Goal: Information Seeking & Learning: Compare options

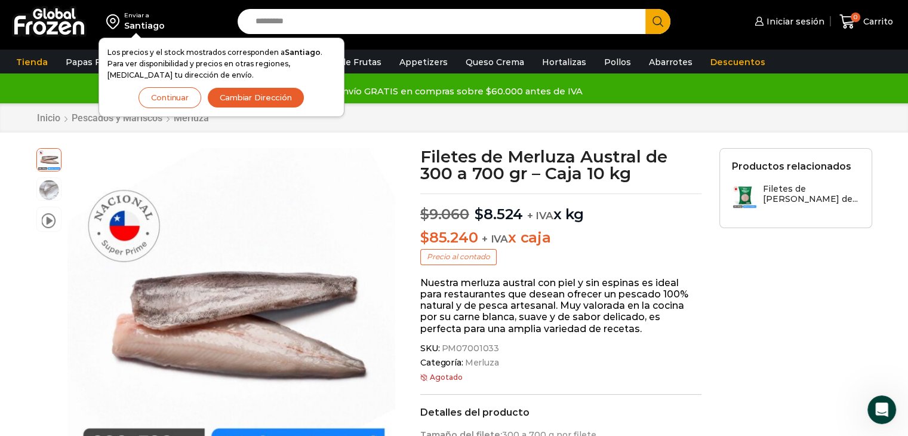
click at [172, 98] on button "Continuar" at bounding box center [169, 97] width 63 height 21
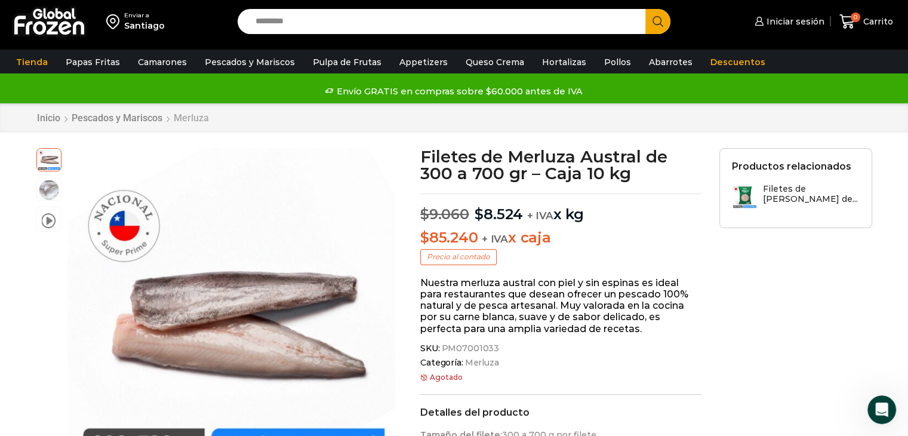
click at [186, 118] on link "Merluza" at bounding box center [191, 117] width 36 height 11
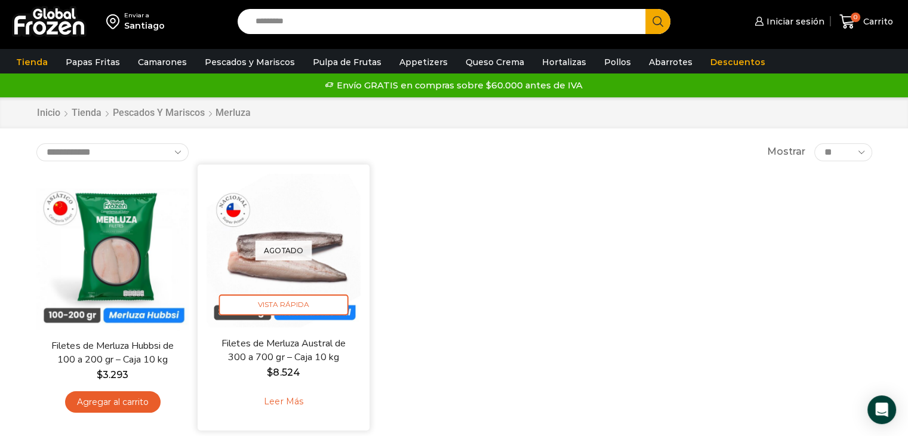
click at [283, 404] on link "Leer más" at bounding box center [283, 402] width 76 height 26
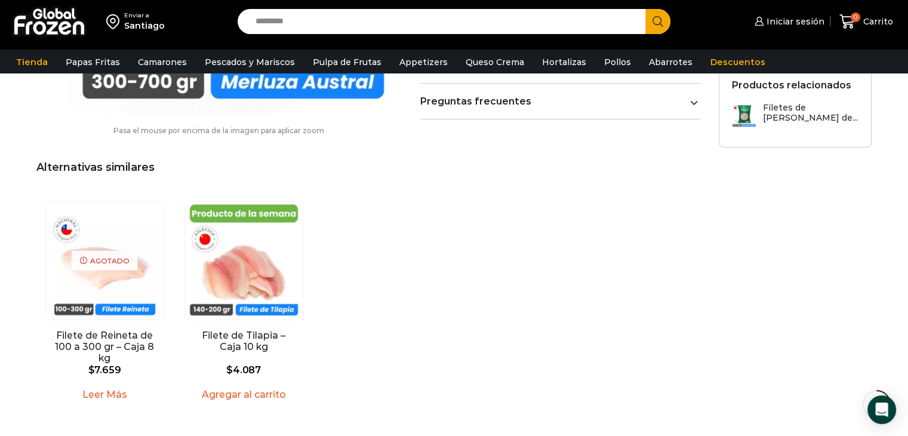
scroll to position [716, 0]
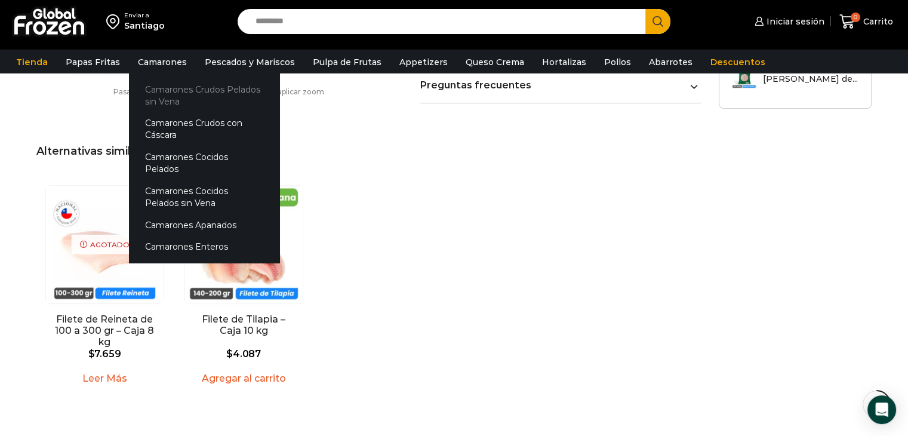
click at [162, 91] on link "Camarones Crudos Pelados sin Vena" at bounding box center [204, 95] width 150 height 34
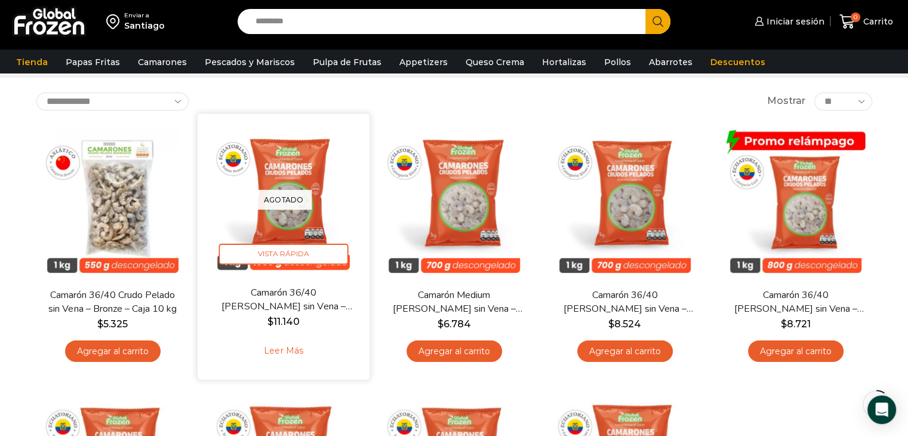
scroll to position [60, 0]
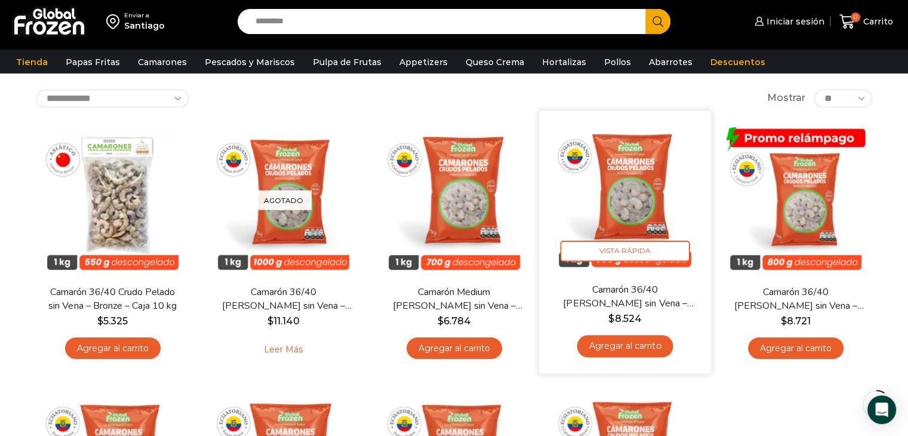
click at [642, 196] on img at bounding box center [625, 196] width 154 height 154
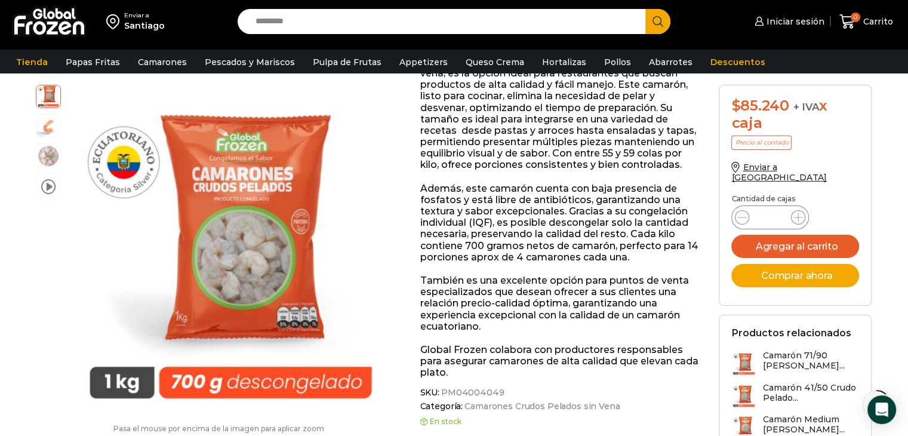
scroll to position [239, 0]
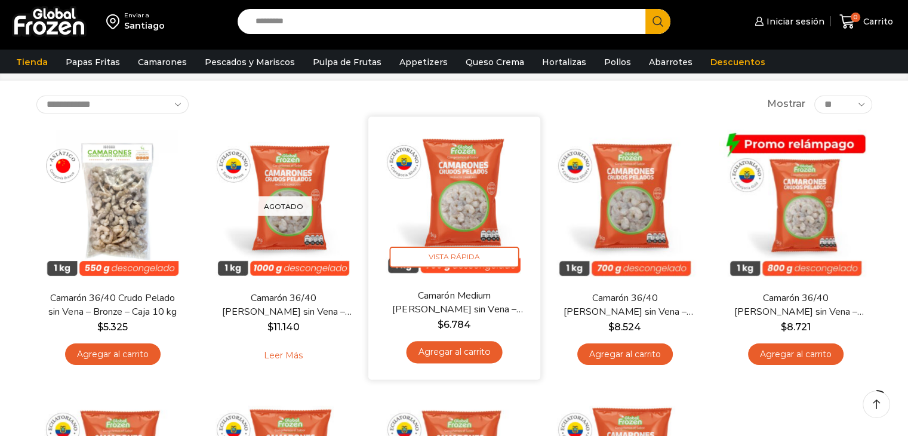
scroll to position [60, 0]
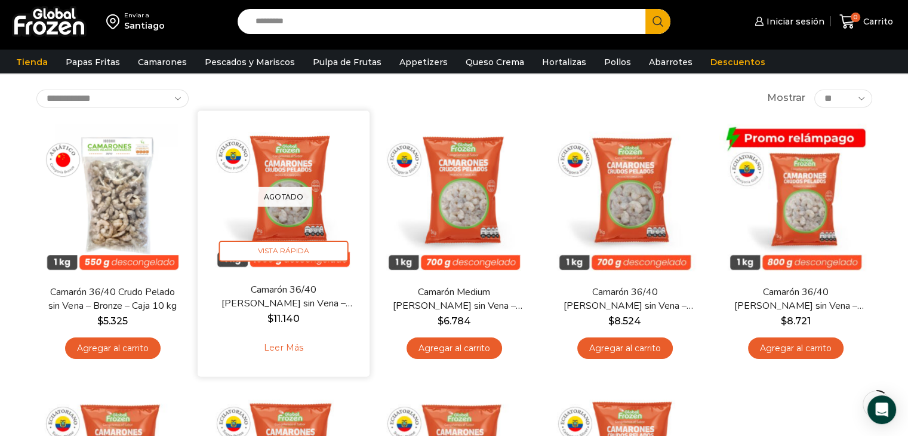
click at [289, 166] on div "Agotado Vista Rápida" at bounding box center [284, 196] width 154 height 154
click at [287, 255] on span "Vista Rápida" at bounding box center [283, 251] width 130 height 21
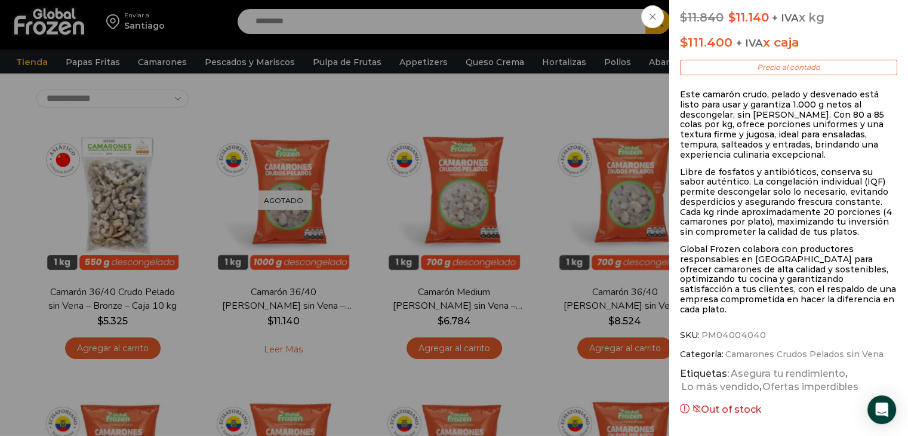
scroll to position [365, 0]
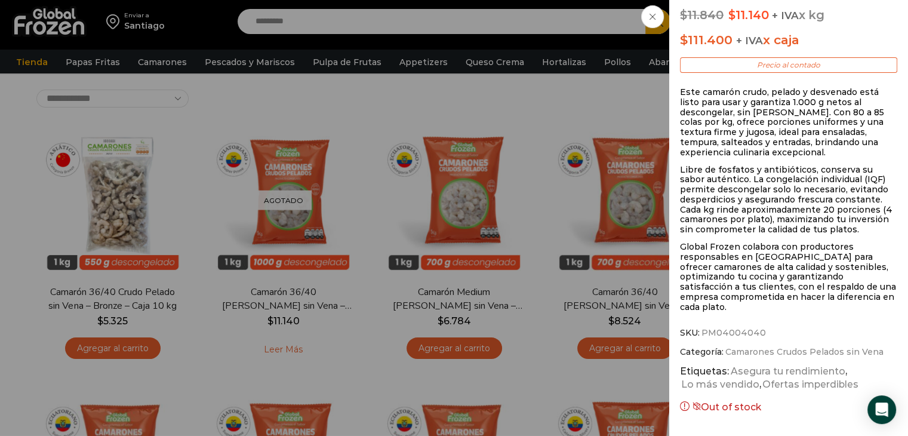
click at [649, 15] on icon at bounding box center [652, 17] width 6 height 6
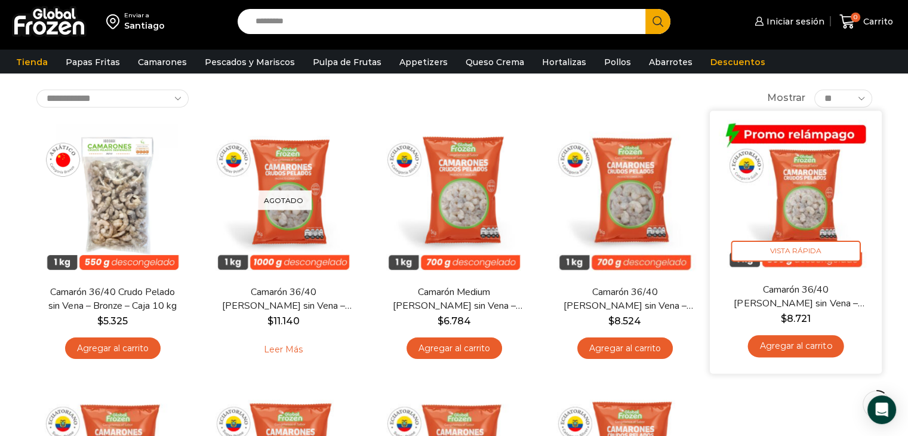
click at [808, 191] on img at bounding box center [796, 196] width 154 height 154
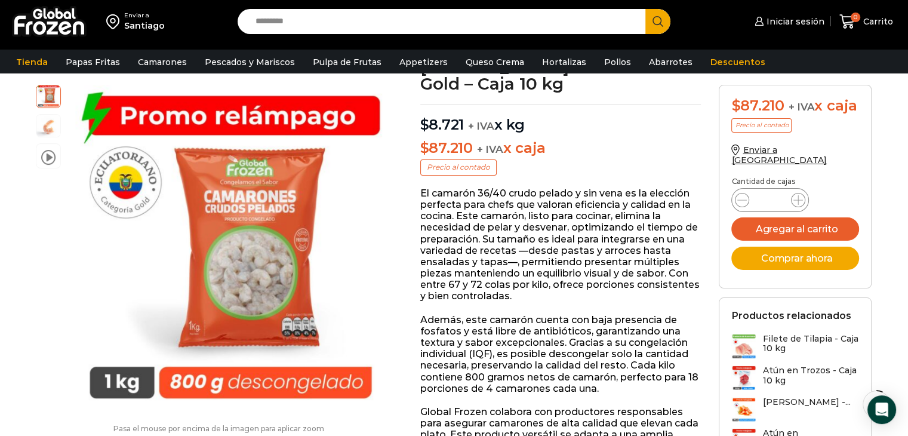
scroll to position [119, 0]
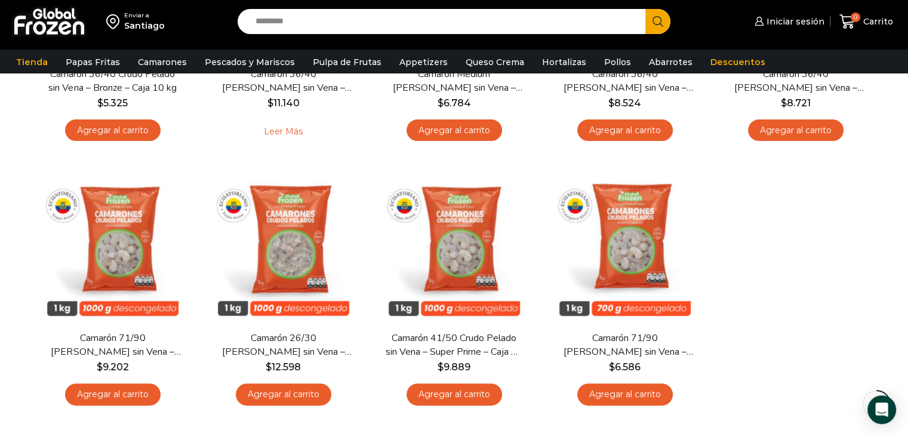
scroll to position [292, 0]
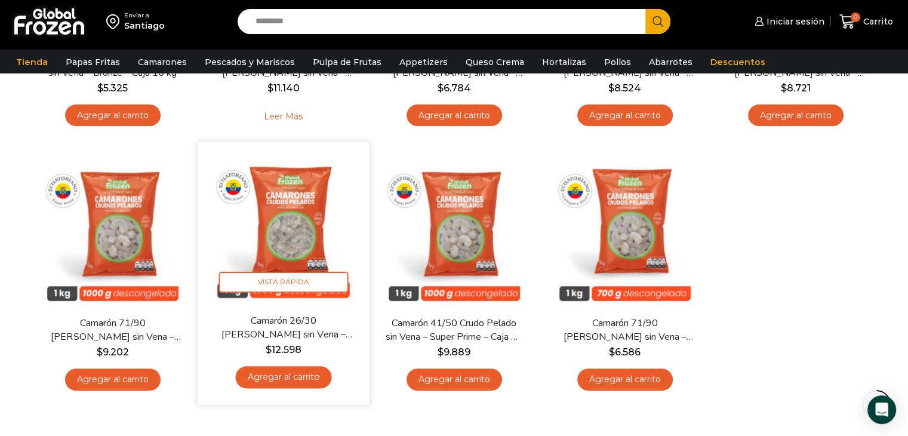
click at [282, 227] on img at bounding box center [284, 227] width 154 height 154
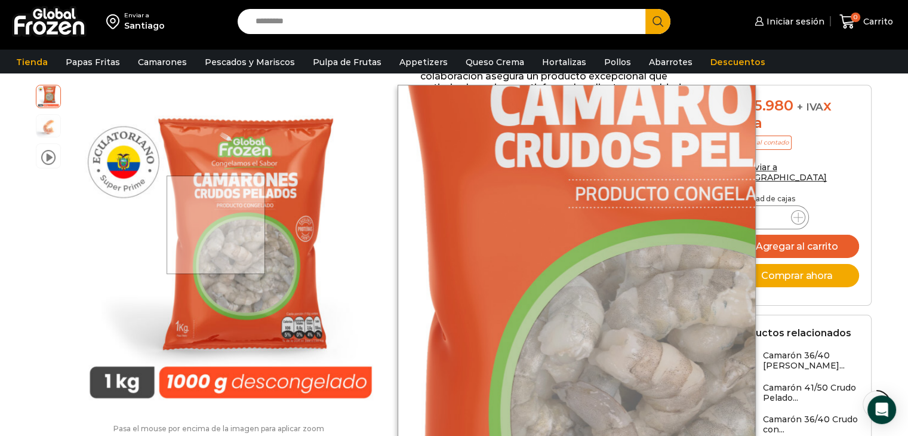
scroll to position [537, 0]
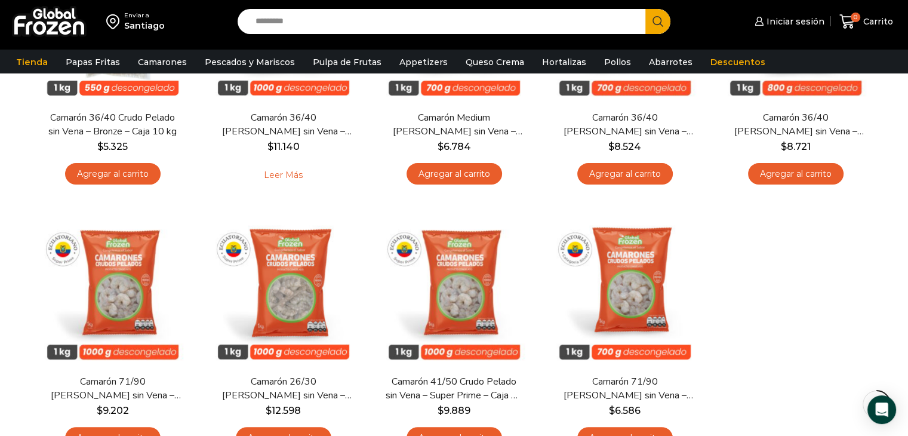
scroll to position [233, 0]
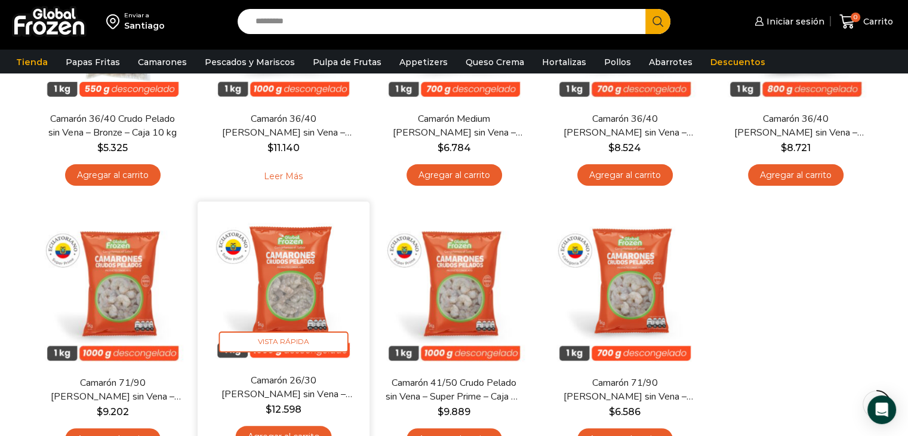
click at [288, 285] on img at bounding box center [284, 287] width 154 height 154
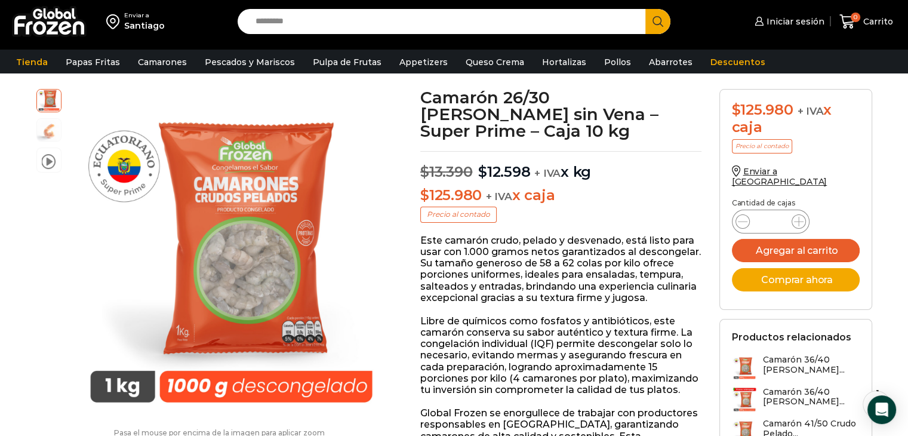
scroll to position [60, 0]
